Goal: Task Accomplishment & Management: Complete application form

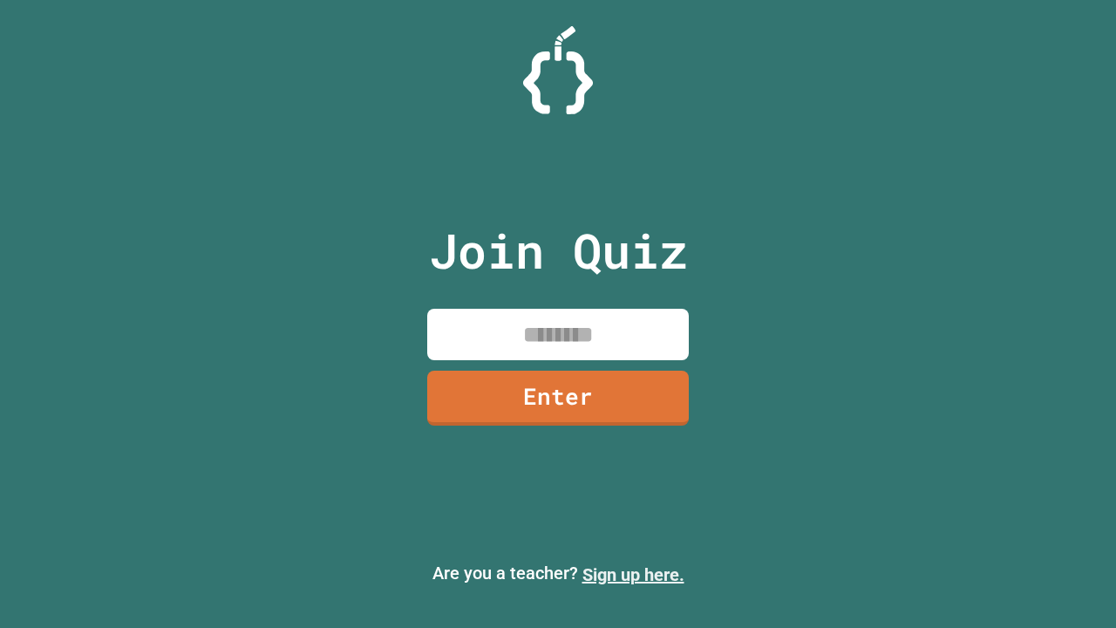
click at [633, 575] on link "Sign up here." at bounding box center [634, 574] width 102 height 21
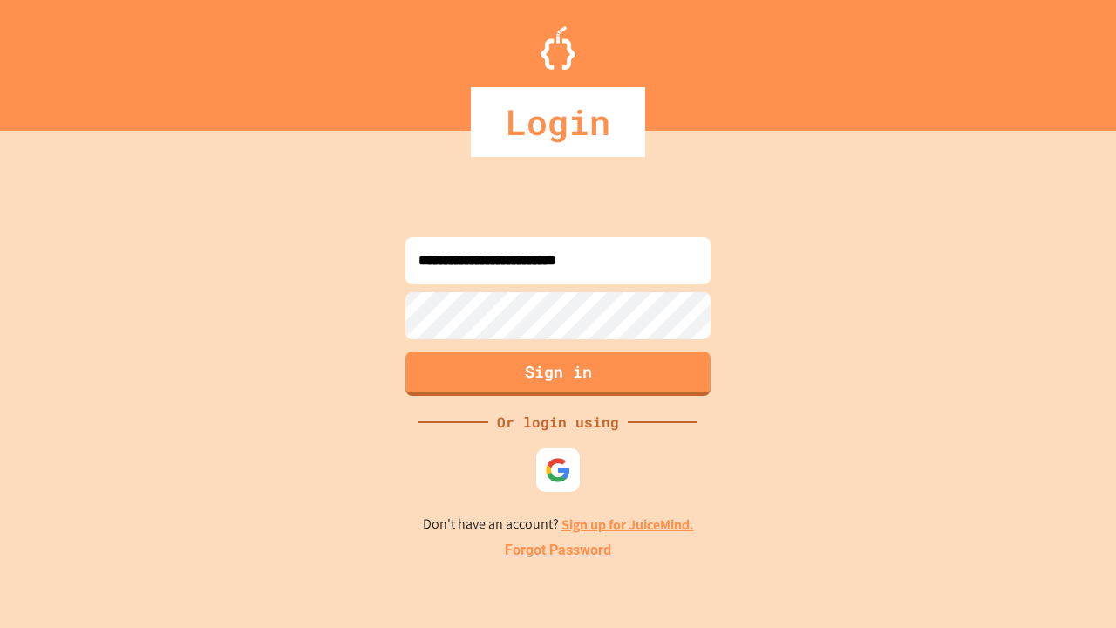
type input "**********"
